Goal: Task Accomplishment & Management: Manage account settings

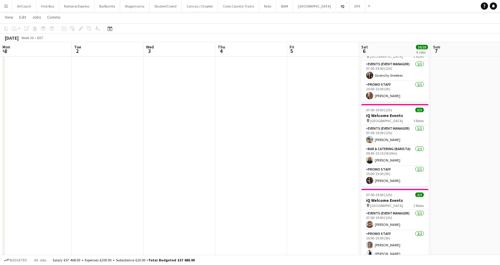
scroll to position [0, 207]
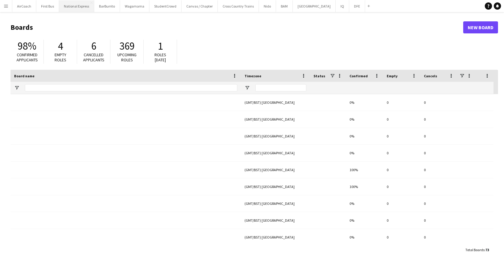
type input "*"
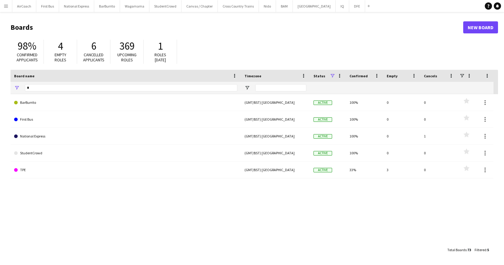
click at [3, 2] on button "Menu" at bounding box center [6, 6] width 12 height 12
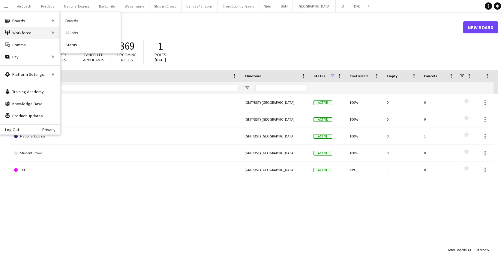
click at [24, 33] on div "Workforce Workforce" at bounding box center [30, 33] width 60 height 12
click at [68, 34] on link "My Workforce" at bounding box center [91, 33] width 60 height 12
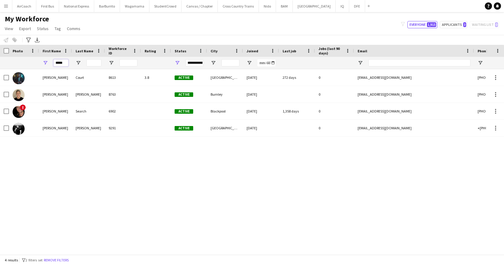
click at [62, 62] on input "*****" at bounding box center [60, 62] width 15 height 7
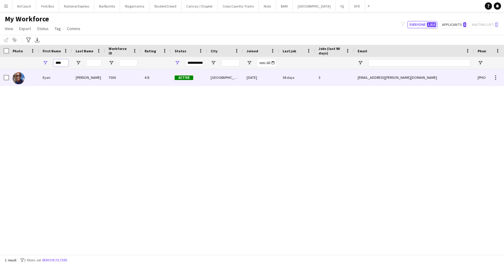
type input "****"
click at [68, 80] on div "Eyan" at bounding box center [55, 77] width 33 height 17
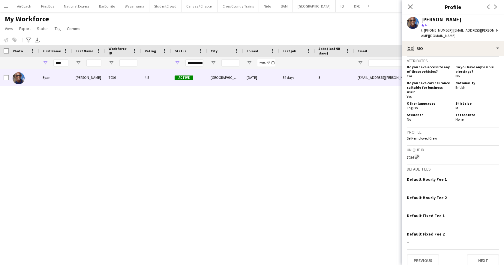
scroll to position [304, 0]
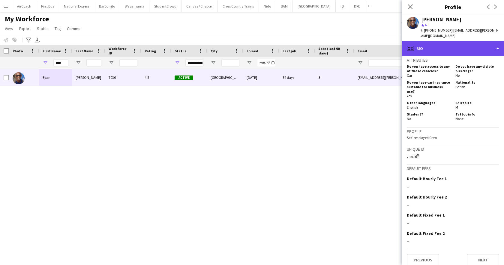
click at [448, 41] on div "profile Bio" at bounding box center [453, 48] width 102 height 14
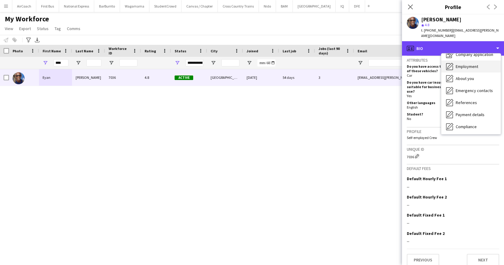
scroll to position [30, 0]
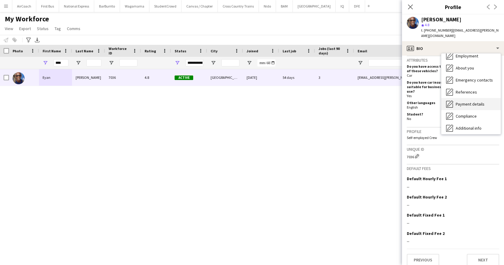
click at [486, 98] on div "Payment details Payment details" at bounding box center [471, 104] width 59 height 12
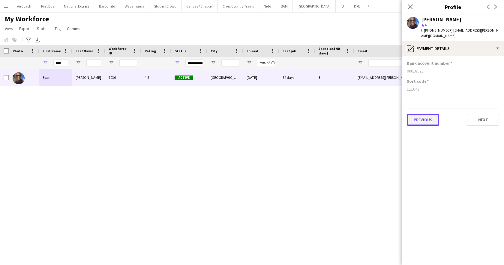
click at [415, 114] on button "Previous" at bounding box center [423, 120] width 32 height 12
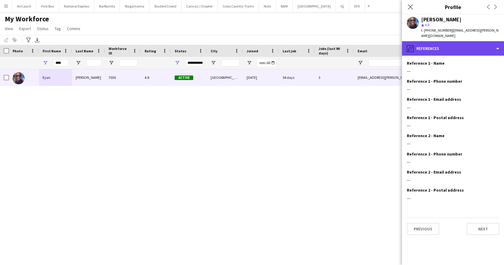
drag, startPoint x: 437, startPoint y: 39, endPoint x: 434, endPoint y: 47, distance: 8.5
click at [436, 41] on div "pencil4 References" at bounding box center [453, 48] width 102 height 14
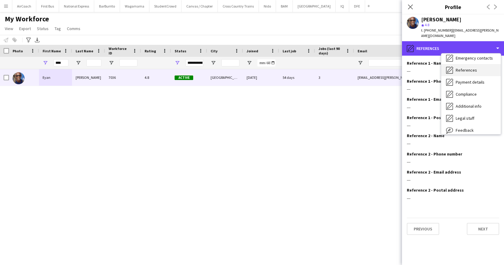
scroll to position [60, 0]
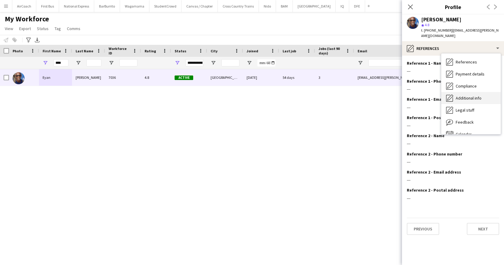
click at [464, 95] on span "Additional info" at bounding box center [469, 97] width 26 height 5
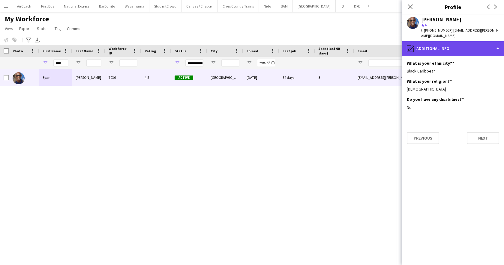
click at [431, 46] on div "pencil4 Additional info" at bounding box center [453, 48] width 102 height 14
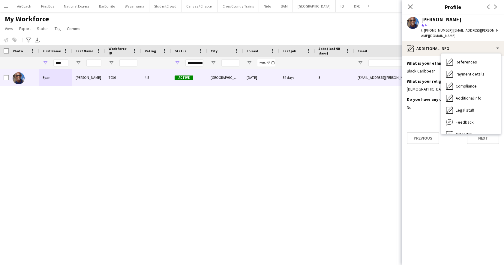
click at [460, 108] on div "Legal stuff Legal stuff" at bounding box center [471, 110] width 59 height 12
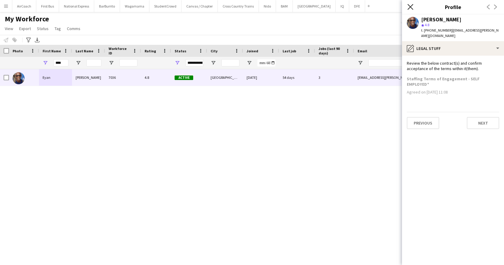
click at [413, 5] on icon "Close pop-in" at bounding box center [411, 7] width 6 height 6
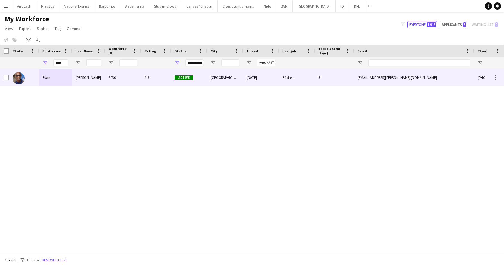
click at [41, 74] on div "Eyan" at bounding box center [55, 77] width 33 height 17
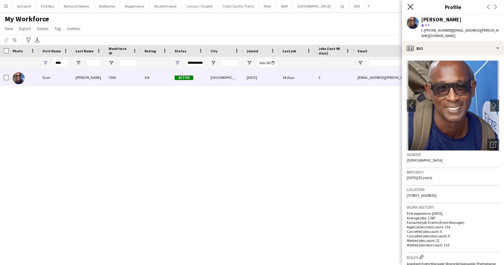
click at [412, 7] on icon "Close pop-in" at bounding box center [411, 7] width 6 height 6
